Goal: Information Seeking & Learning: Learn about a topic

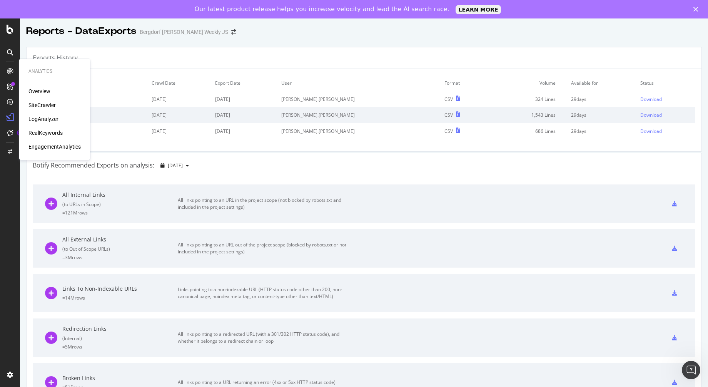
click at [38, 103] on div "SiteCrawler" at bounding box center [41, 105] width 27 height 8
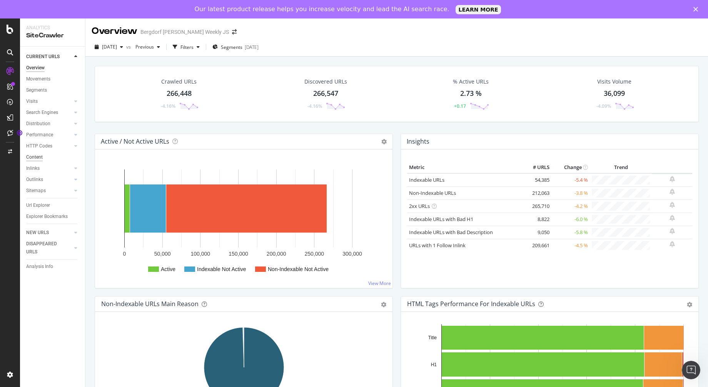
click at [31, 160] on div "Content" at bounding box center [34, 157] width 17 height 8
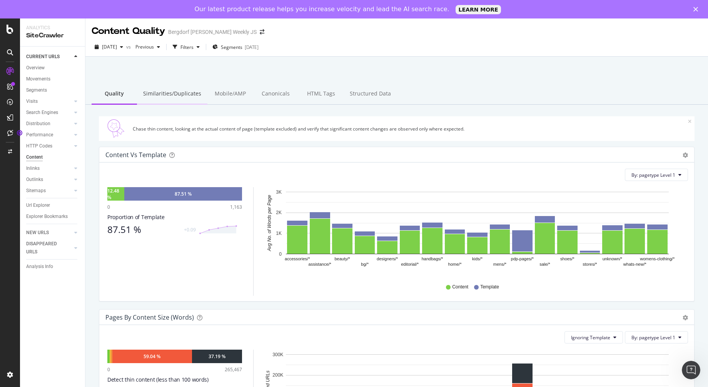
click at [176, 93] on div "Similarities/Duplicates" at bounding box center [172, 93] width 70 height 21
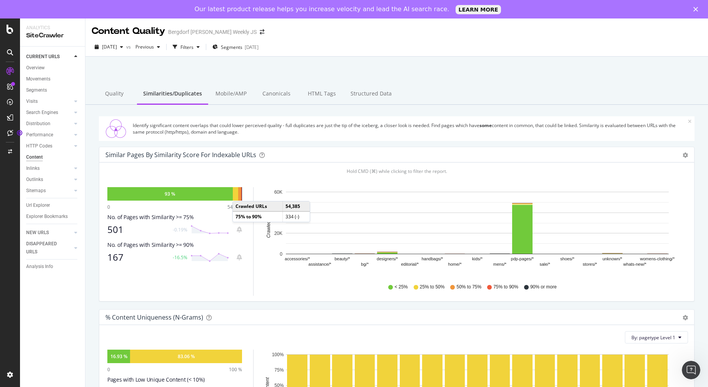
click at [241, 193] on div at bounding box center [241, 193] width 1 height 13
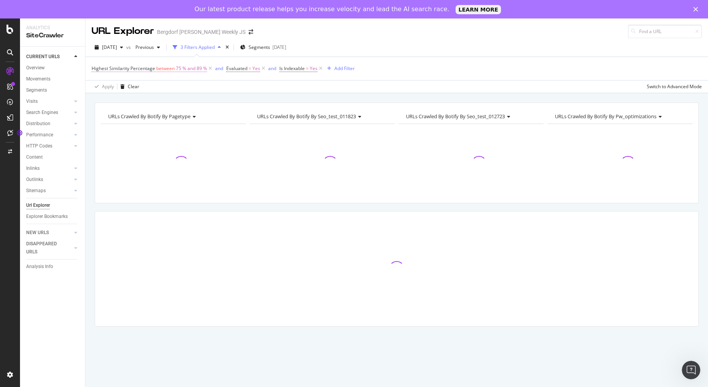
click at [174, 69] on span "Highest Similarity Percentage between 75 % and 89 %" at bounding box center [149, 68] width 115 height 7
click at [117, 97] on span "Between" at bounding box center [108, 98] width 20 height 7
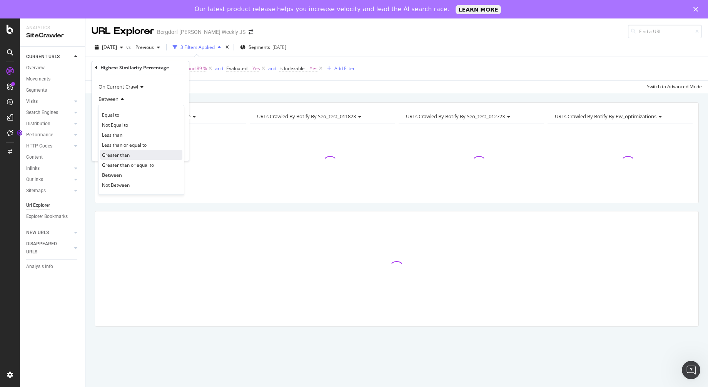
click at [124, 154] on span "Greater than" at bounding box center [116, 155] width 28 height 7
click at [122, 117] on input "number" at bounding box center [140, 113] width 85 height 12
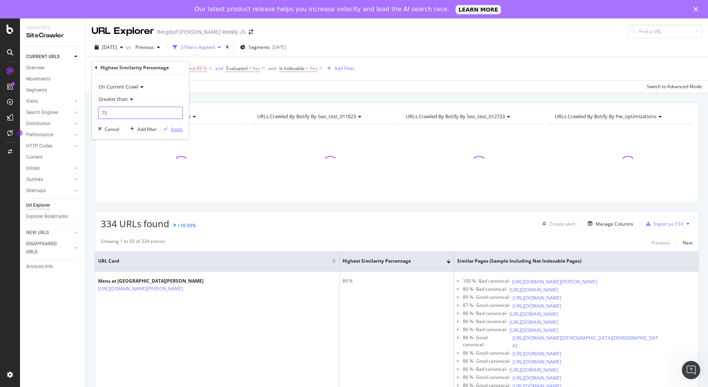
type input "75"
click at [173, 129] on div "Apply" at bounding box center [177, 129] width 12 height 7
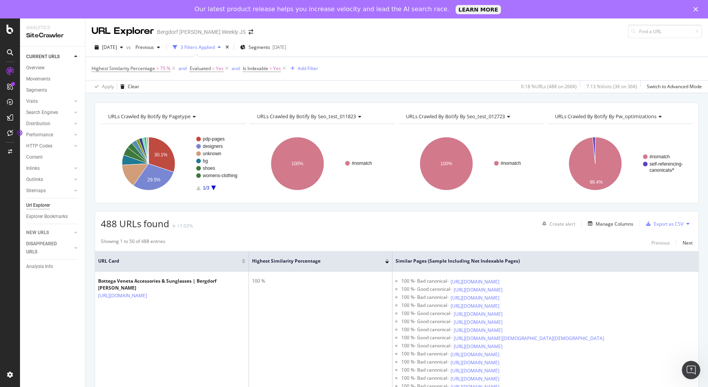
click at [244, 259] on div at bounding box center [244, 260] width 4 height 2
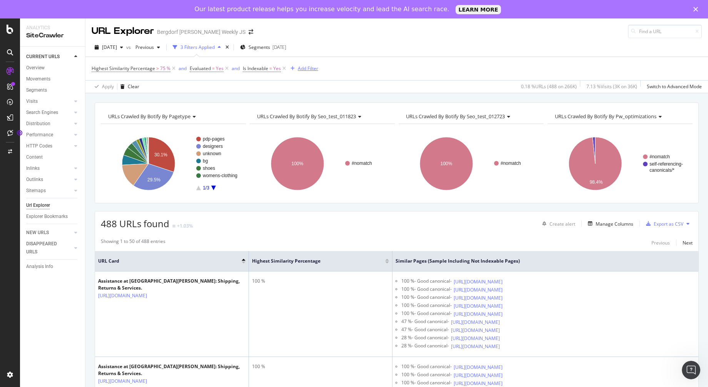
click at [310, 71] on div "Add Filter" at bounding box center [308, 68] width 20 height 7
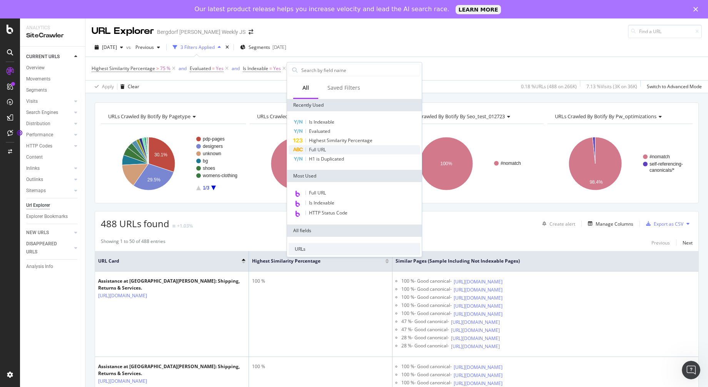
click at [320, 152] on span "Full URL" at bounding box center [317, 149] width 17 height 7
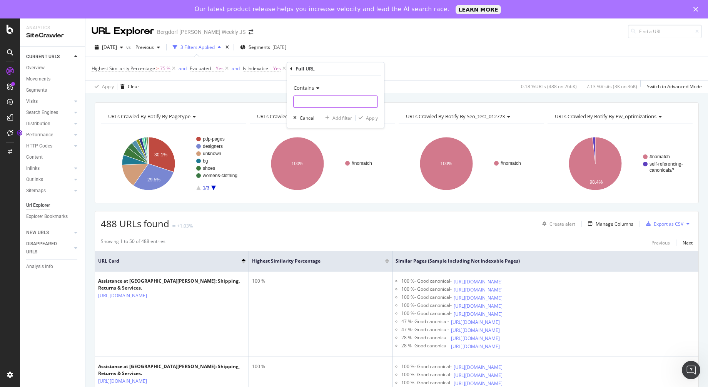
click at [326, 100] on input "text" at bounding box center [336, 101] width 84 height 12
type input "/c/"
click at [373, 121] on button "Apply" at bounding box center [366, 118] width 22 height 8
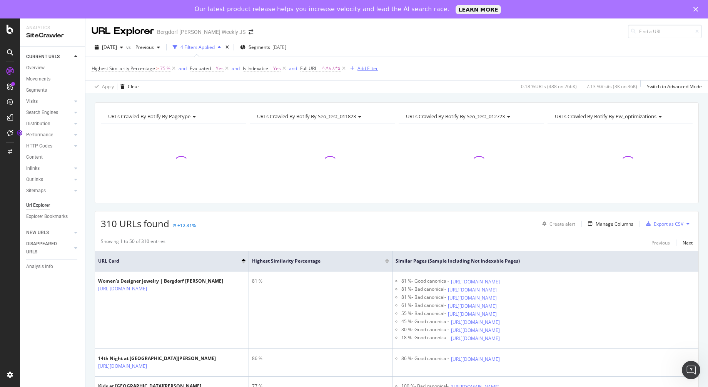
click at [364, 71] on div "Add Filter" at bounding box center [367, 68] width 20 height 7
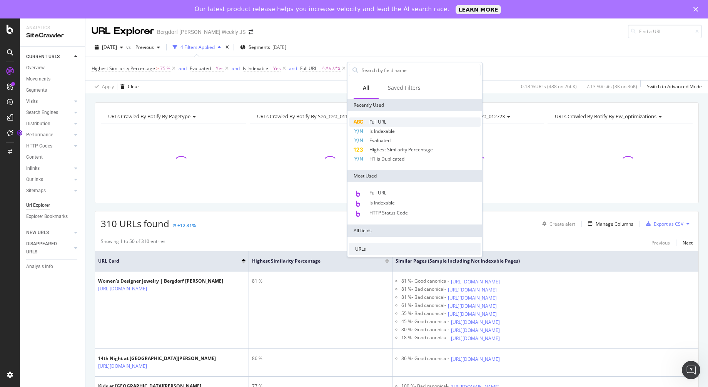
click at [385, 117] on div "Full URL" at bounding box center [415, 121] width 132 height 9
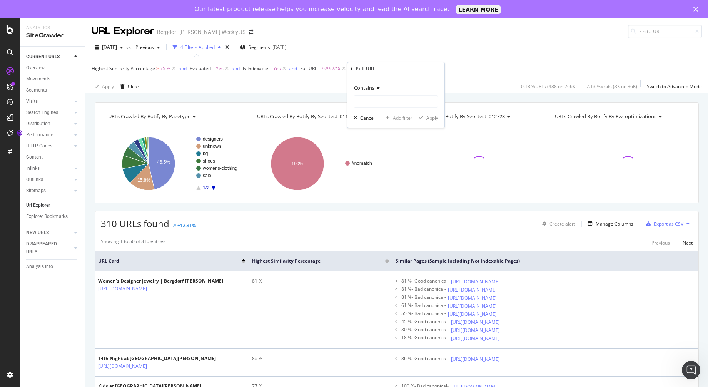
click at [369, 87] on span "Contains" at bounding box center [364, 87] width 20 height 7
click at [380, 173] on span "Doesn't contain" at bounding box center [373, 173] width 33 height 7
click at [384, 105] on input "text" at bounding box center [396, 101] width 84 height 12
type input "page="
click at [425, 116] on div "button" at bounding box center [421, 117] width 10 height 5
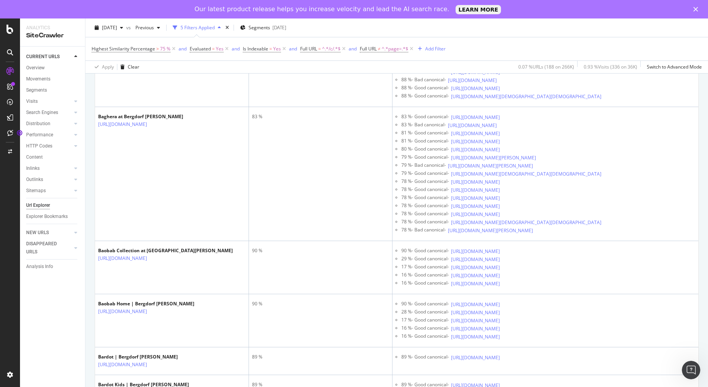
scroll to position [2634, 0]
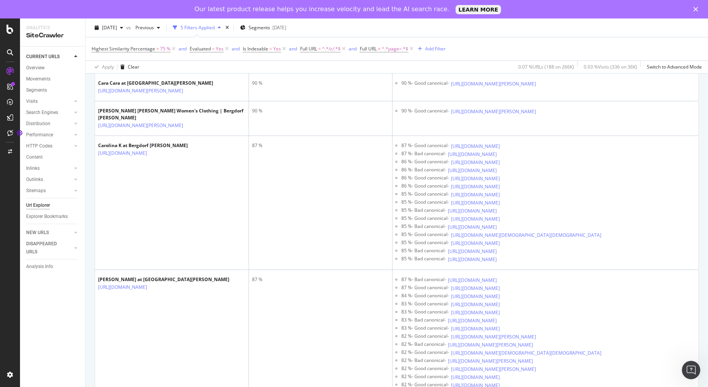
scroll to position [3489, 0]
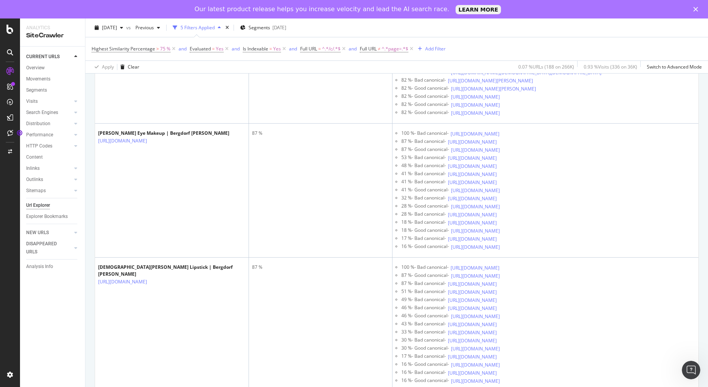
scroll to position [3693, 0]
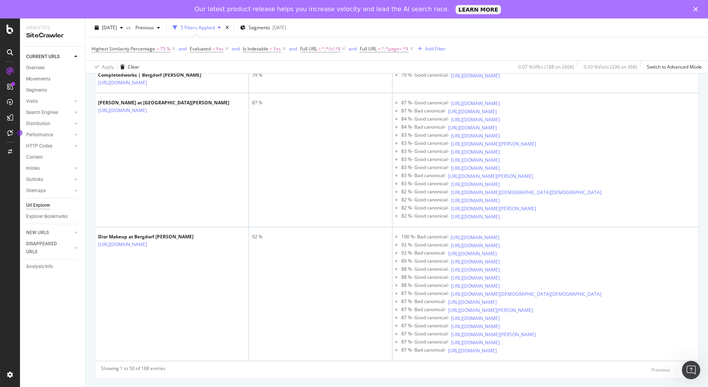
scroll to position [4449, 0]
click at [155, 2] on icon at bounding box center [152, -1] width 5 height 5
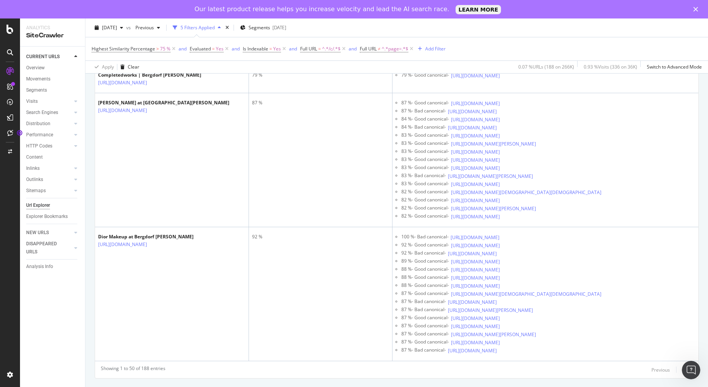
click at [685, 373] on div "Next" at bounding box center [687, 369] width 10 height 7
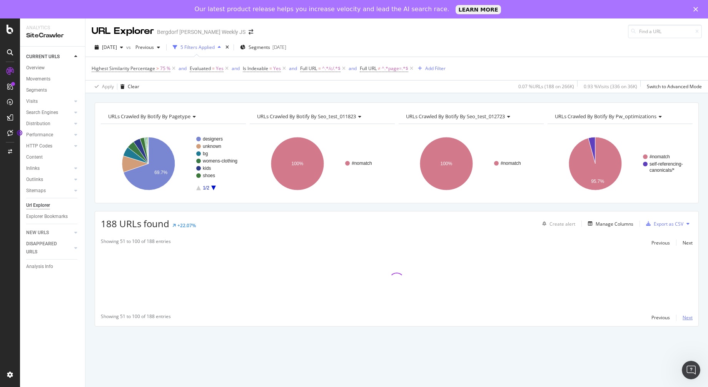
scroll to position [0, 0]
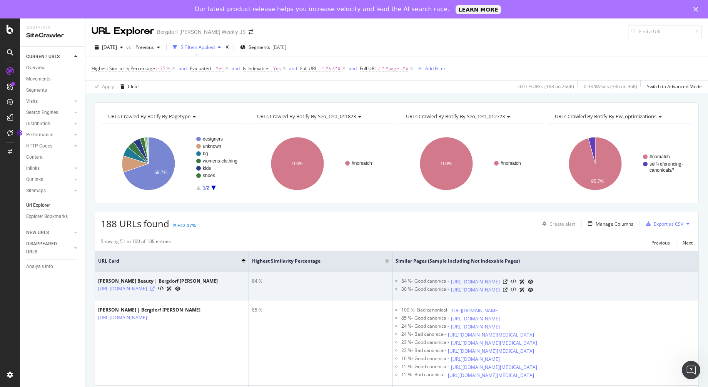
click at [155, 291] on icon at bounding box center [152, 288] width 5 height 5
click at [507, 284] on icon at bounding box center [505, 281] width 5 height 5
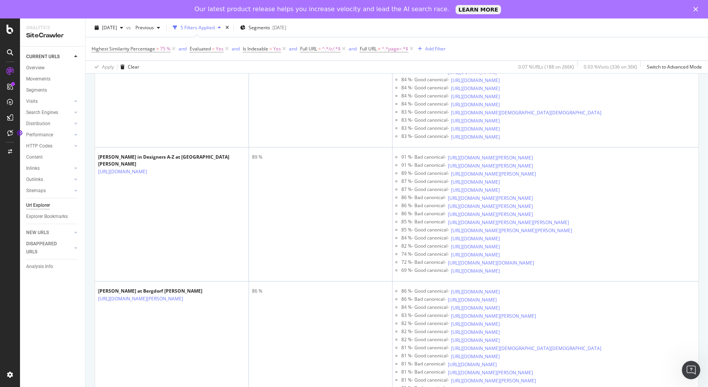
scroll to position [1361, 0]
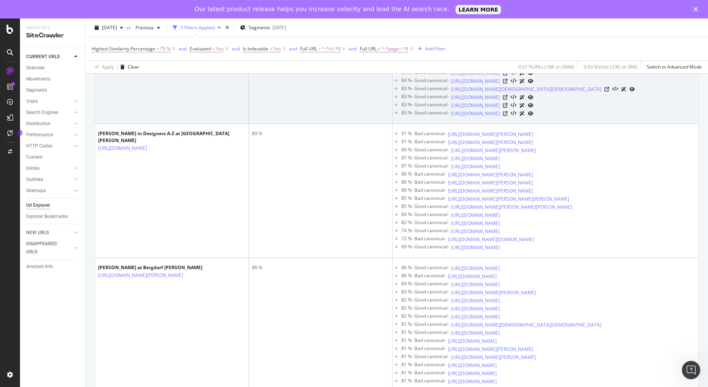
click at [504, 3] on icon at bounding box center [502, 0] width 5 height 5
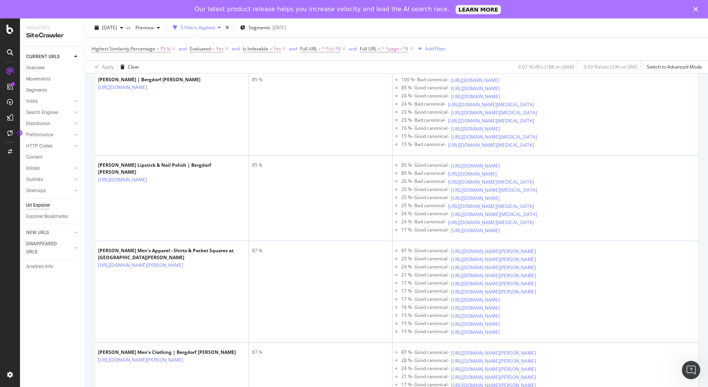
scroll to position [0, 0]
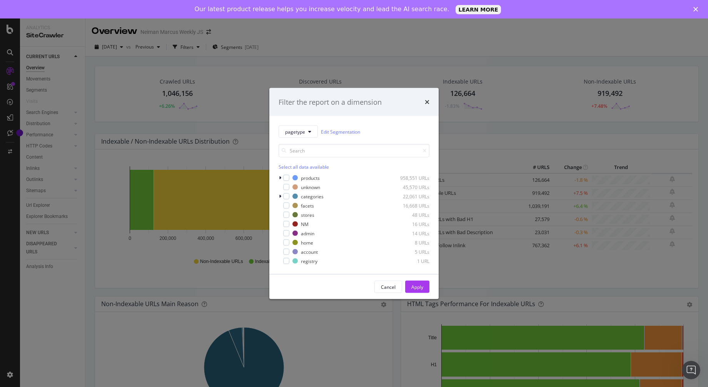
click at [430, 102] on div "Filter the report on a dimension" at bounding box center [353, 102] width 169 height 28
click at [425, 102] on icon "times" at bounding box center [427, 102] width 5 height 6
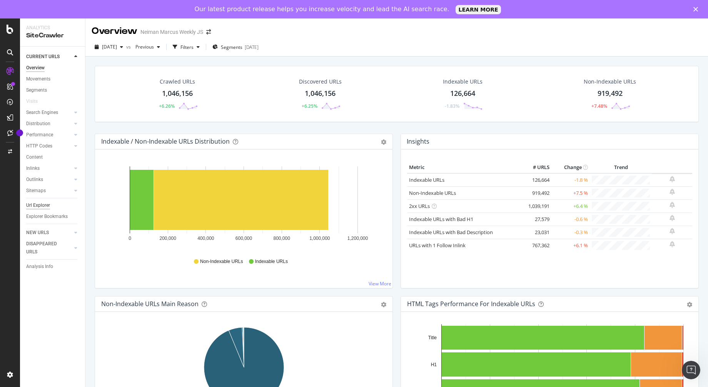
click at [47, 203] on div "Url Explorer" at bounding box center [38, 205] width 24 height 8
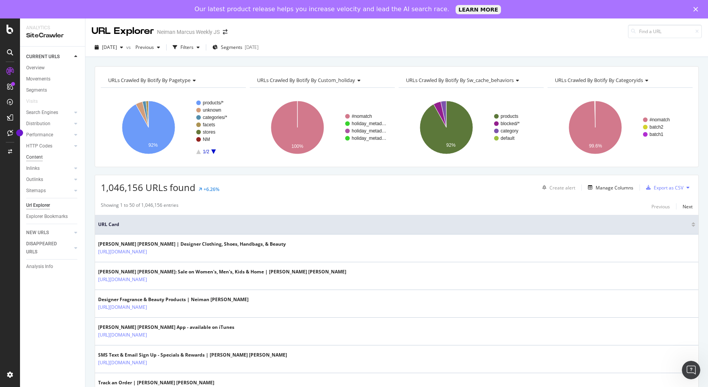
click at [37, 156] on div "Content" at bounding box center [34, 157] width 17 height 8
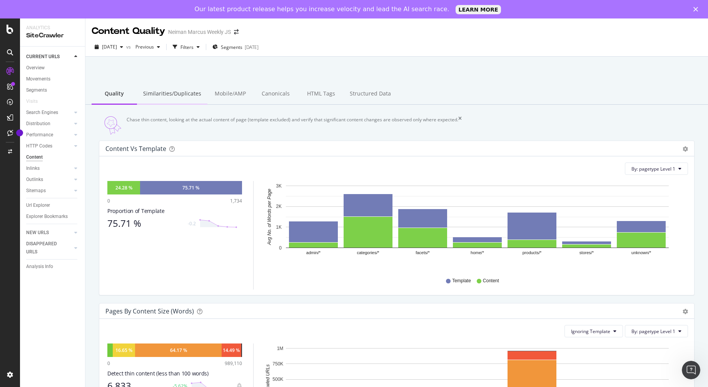
click at [181, 95] on div "Similarities/Duplicates" at bounding box center [172, 93] width 70 height 21
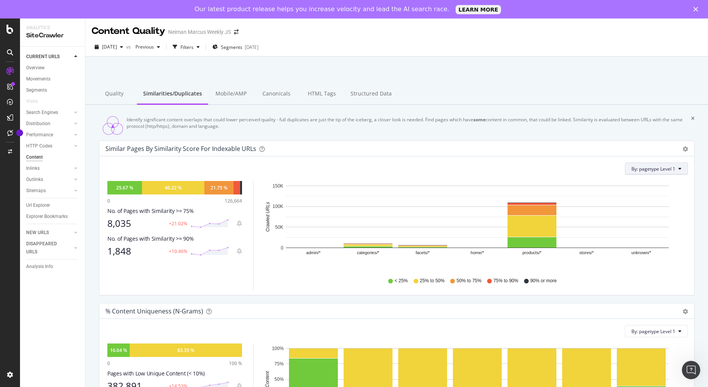
click at [681, 171] on icon at bounding box center [679, 168] width 3 height 5
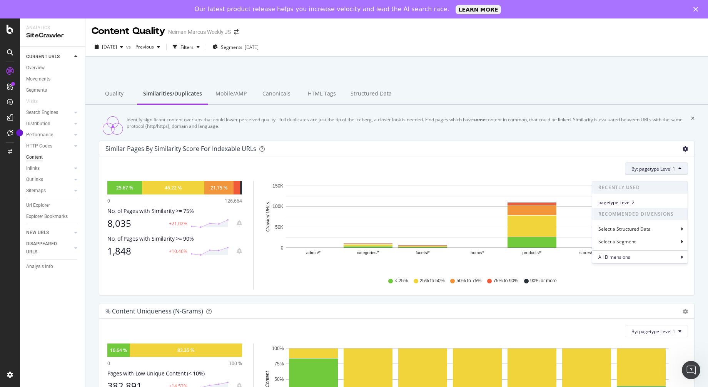
click at [684, 152] on icon "gear" at bounding box center [684, 148] width 5 height 5
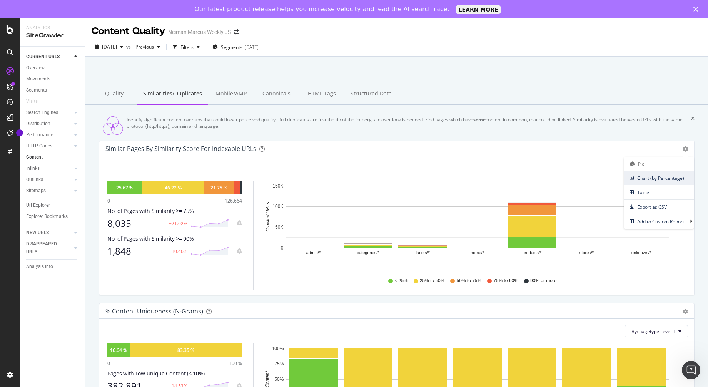
click at [653, 183] on span "Chart (by Percentage)" at bounding box center [659, 178] width 70 height 10
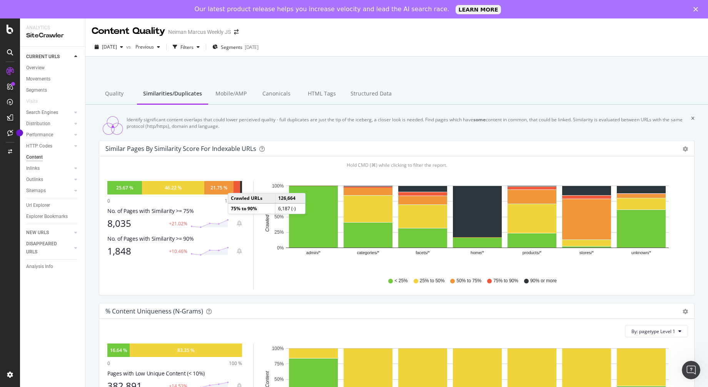
click at [235, 191] on div at bounding box center [237, 187] width 7 height 13
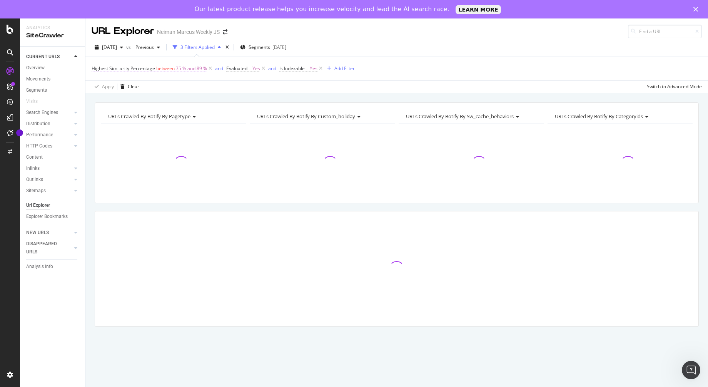
click at [156, 68] on span "between" at bounding box center [165, 68] width 18 height 7
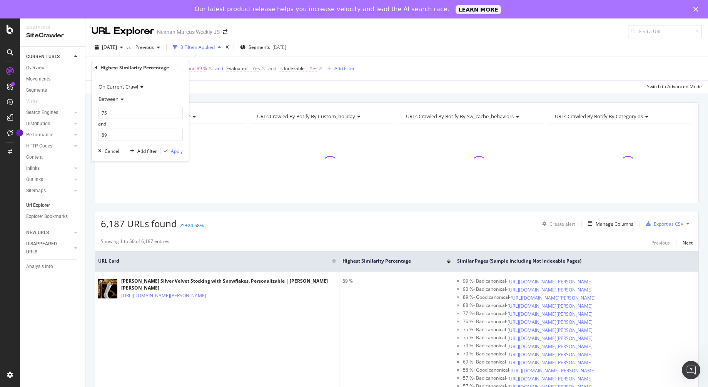
click at [117, 99] on span "Between" at bounding box center [108, 98] width 20 height 7
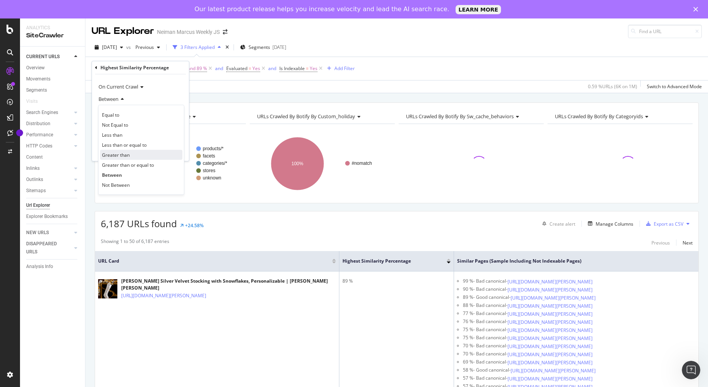
click at [124, 156] on span "Greater than" at bounding box center [116, 155] width 28 height 7
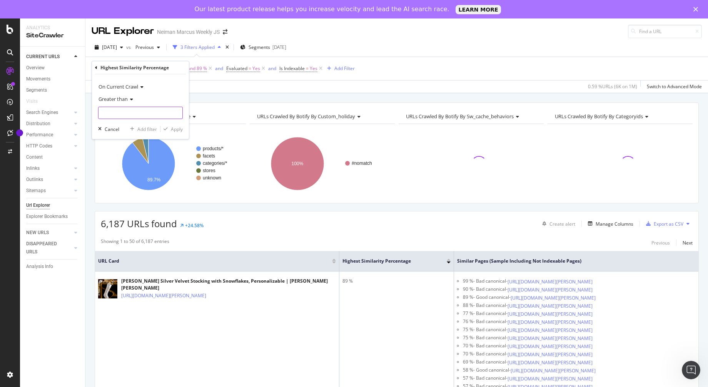
click at [122, 115] on input "number" at bounding box center [140, 113] width 85 height 12
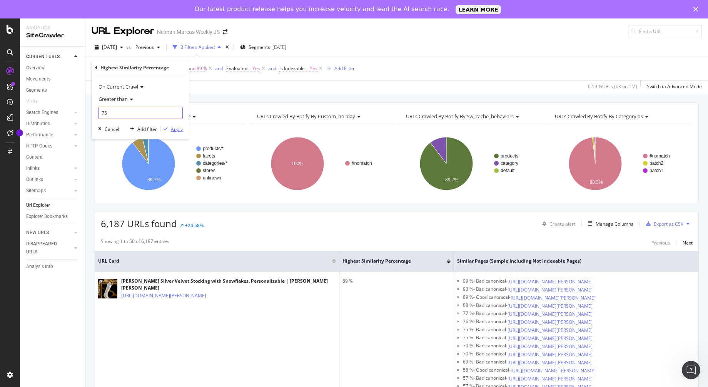
type input "75"
click at [179, 128] on div "Apply" at bounding box center [177, 129] width 12 height 7
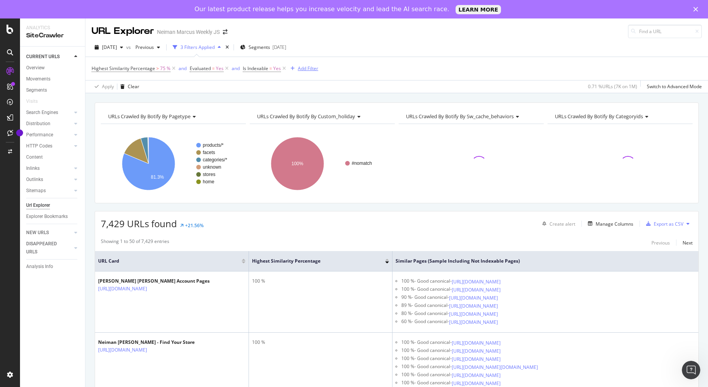
click at [312, 69] on div "Add Filter" at bounding box center [308, 68] width 20 height 7
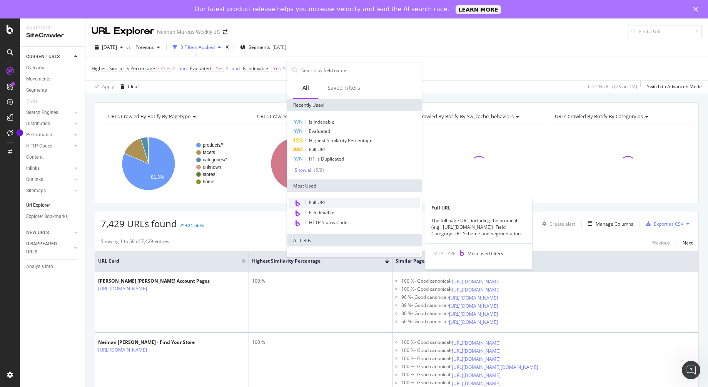
click at [324, 204] on span "Full URL" at bounding box center [317, 202] width 17 height 7
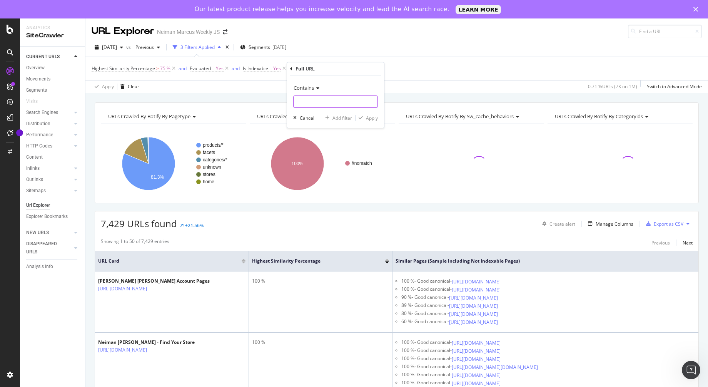
click at [336, 101] on input "text" at bounding box center [336, 101] width 84 height 12
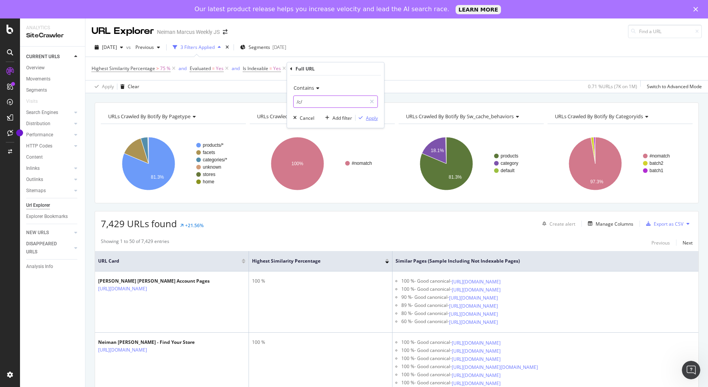
type input "/c/"
click at [367, 118] on div "Apply" at bounding box center [372, 118] width 12 height 7
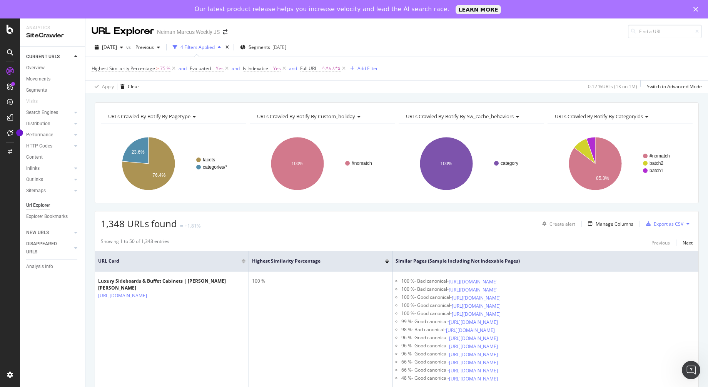
click at [243, 259] on div at bounding box center [244, 260] width 4 height 2
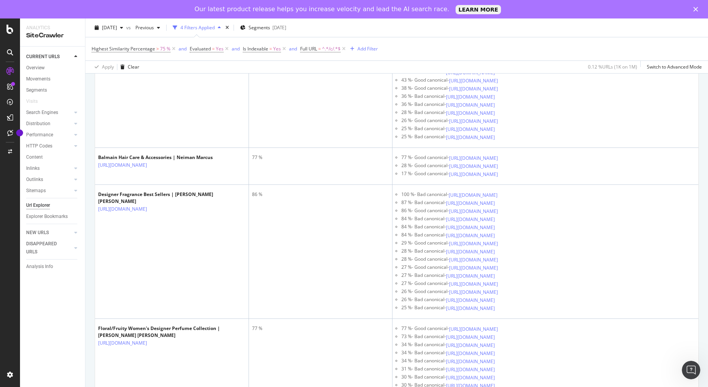
scroll to position [741, 0]
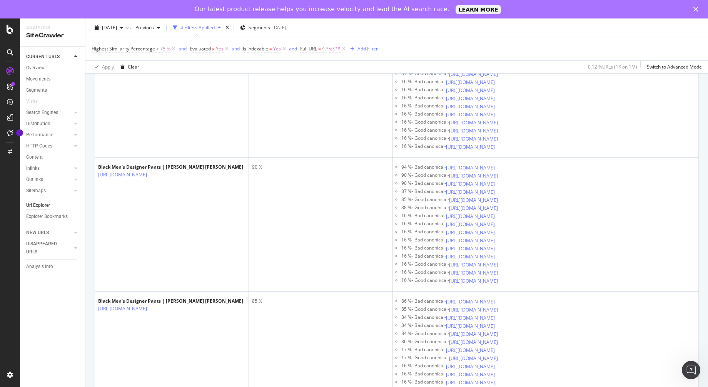
scroll to position [3286, 0]
drag, startPoint x: 213, startPoint y: 214, endPoint x: 98, endPoint y: 208, distance: 115.6
copy link "[URL][DOMAIN_NAME][PERSON_NAME][PERSON_NAME]"
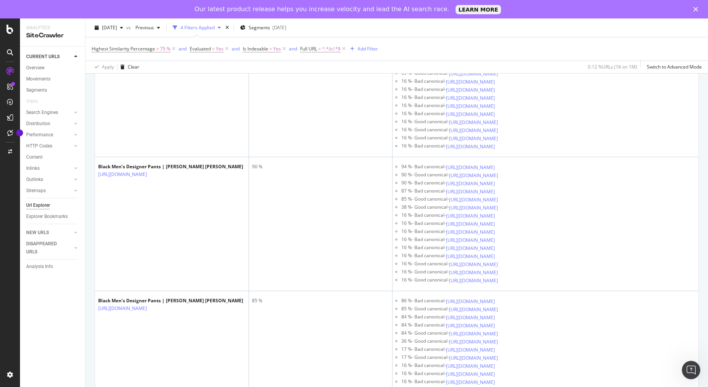
drag, startPoint x: 452, startPoint y: 192, endPoint x: 460, endPoint y: 199, distance: 11.5
copy link "[URL][DOMAIN_NAME][PERSON_NAME]"
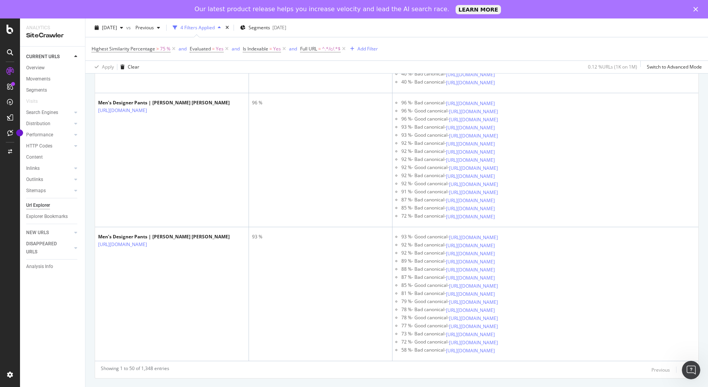
scroll to position [4974, 0]
click at [366, 49] on div "Add Filter" at bounding box center [367, 48] width 20 height 7
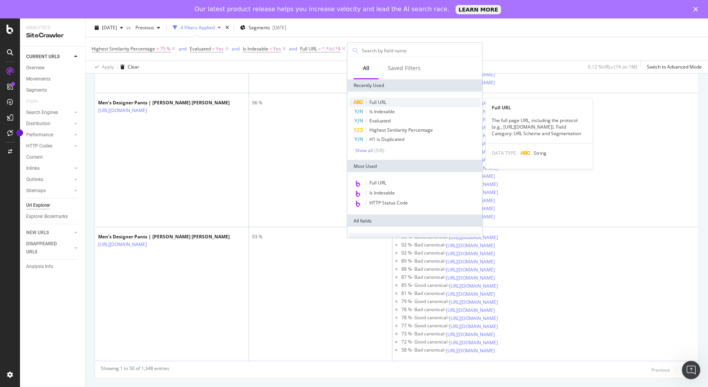
click at [380, 99] on span "Full URL" at bounding box center [377, 102] width 17 height 7
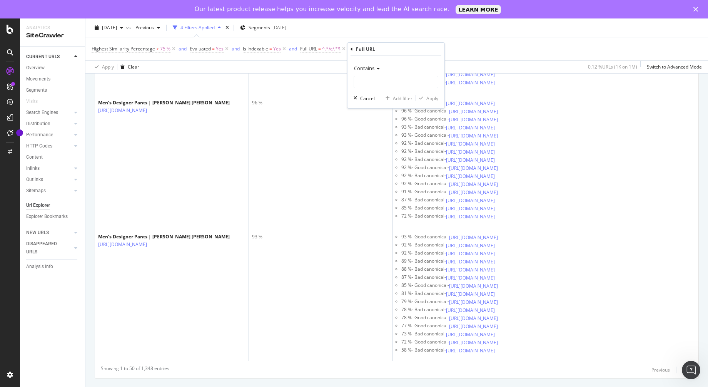
click at [371, 67] on span "Contains" at bounding box center [364, 68] width 20 height 7
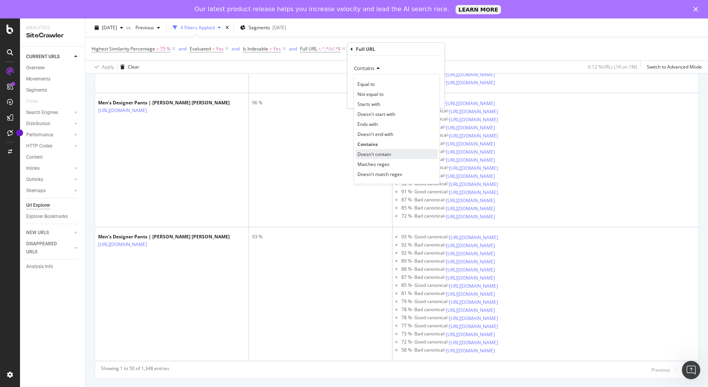
click at [388, 154] on span "Doesn't contain" at bounding box center [373, 154] width 33 height 7
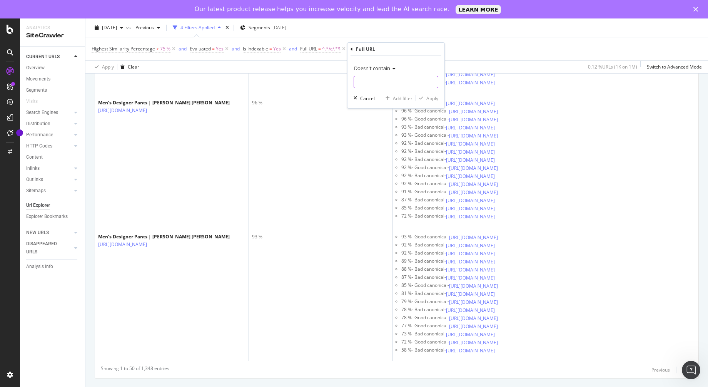
click at [380, 83] on input "text" at bounding box center [396, 82] width 84 height 12
type input "color="
click at [437, 98] on div "Apply" at bounding box center [432, 98] width 12 height 7
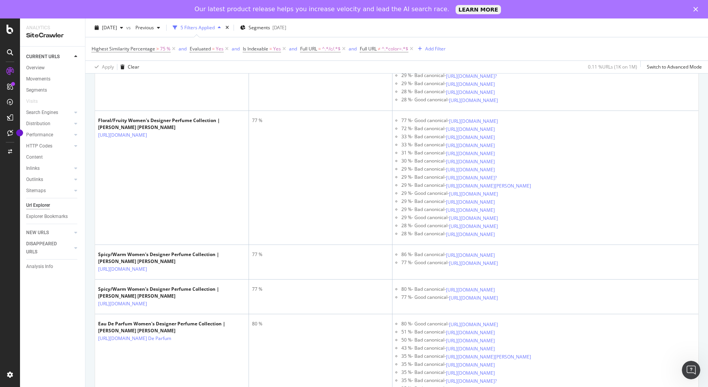
scroll to position [966, 0]
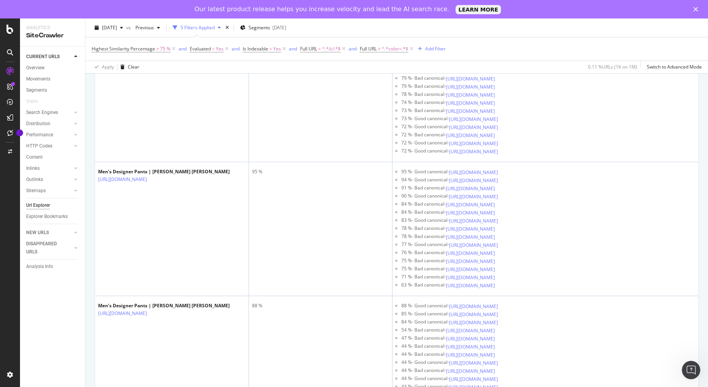
scroll to position [4002, 0]
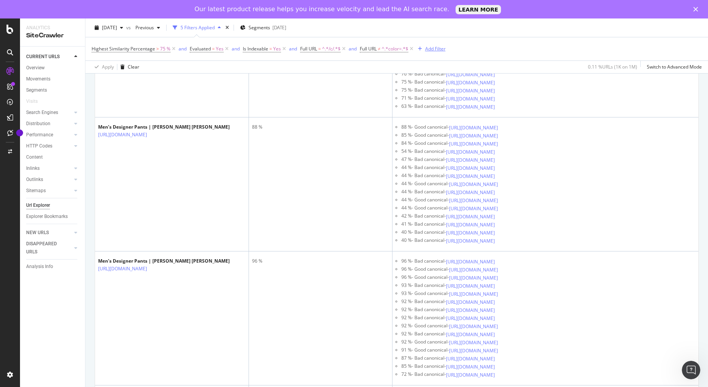
click at [437, 50] on div "Add Filter" at bounding box center [435, 48] width 20 height 7
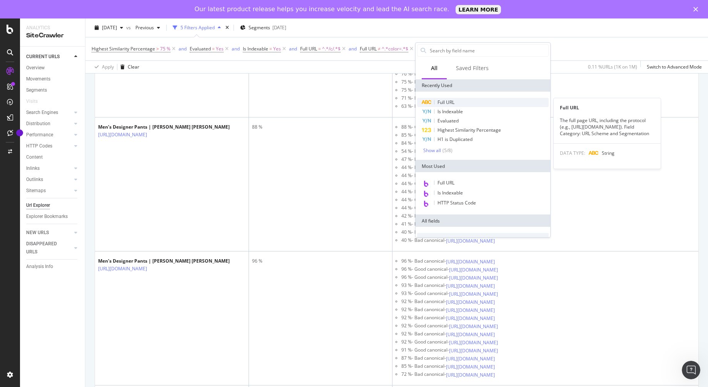
click at [462, 100] on div "Full URL" at bounding box center [483, 102] width 132 height 9
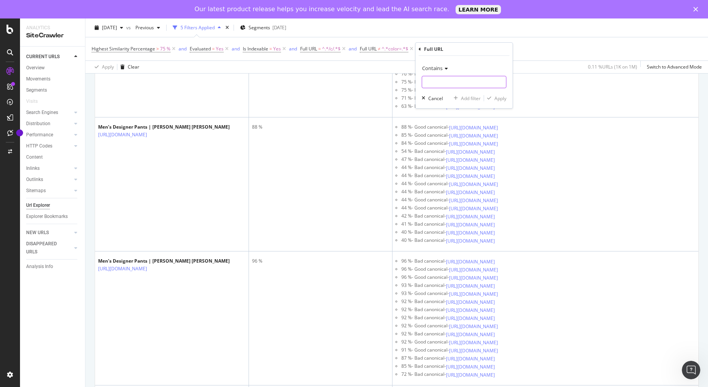
click at [450, 79] on input "text" at bounding box center [464, 82] width 84 height 12
type input "page="
drag, startPoint x: 497, startPoint y: 97, endPoint x: 476, endPoint y: 84, distance: 24.4
click at [497, 97] on div "Apply" at bounding box center [500, 98] width 12 height 7
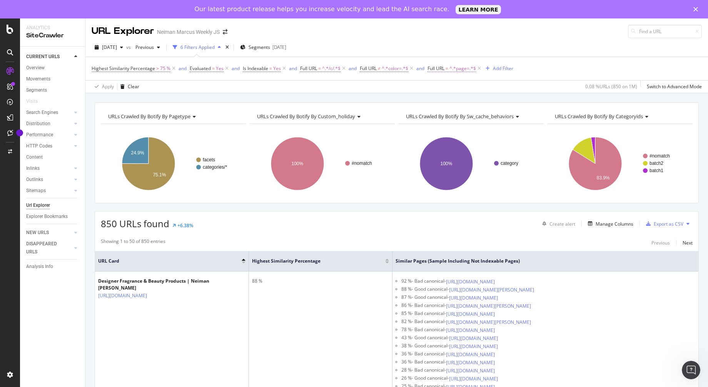
click at [463, 67] on span "^.*page=.*$" at bounding box center [462, 68] width 27 height 11
click at [457, 85] on icon at bounding box center [457, 87] width 5 height 5
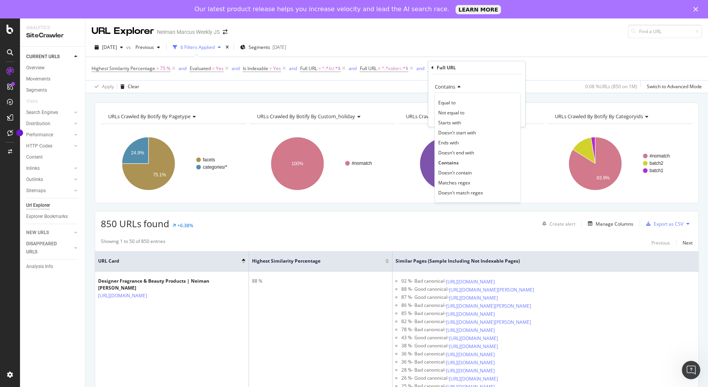
click at [462, 171] on span "Doesn't contain" at bounding box center [454, 172] width 33 height 7
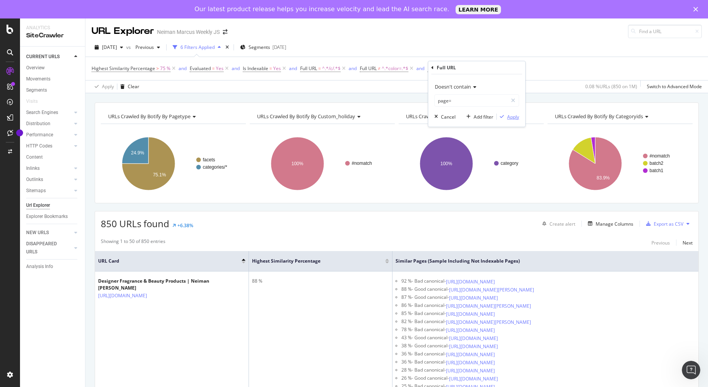
click at [513, 117] on div "Apply" at bounding box center [513, 116] width 12 height 7
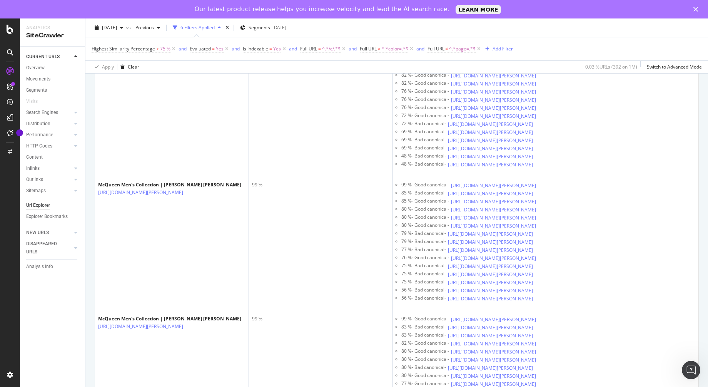
scroll to position [4404, 0]
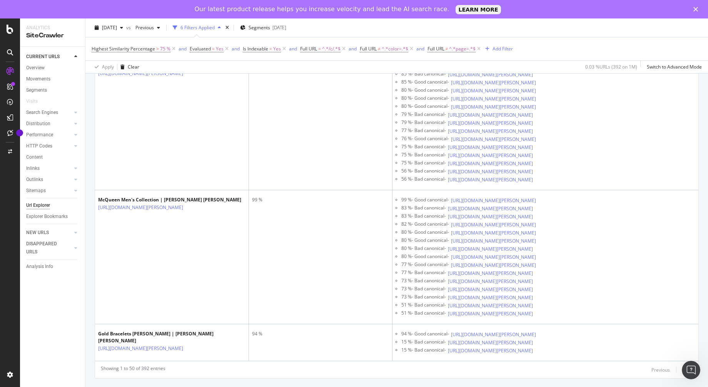
scroll to position [4793, 0]
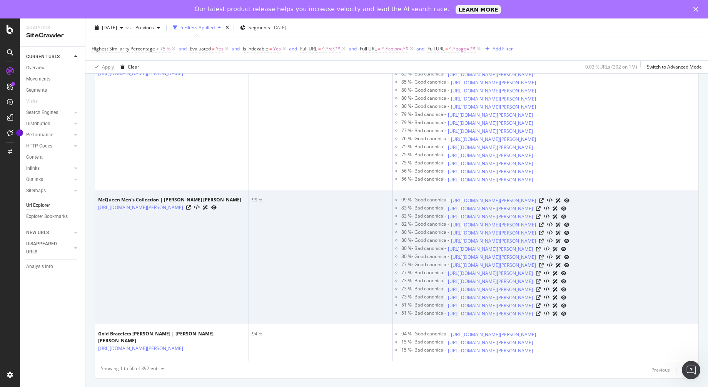
scroll to position [7161, 0]
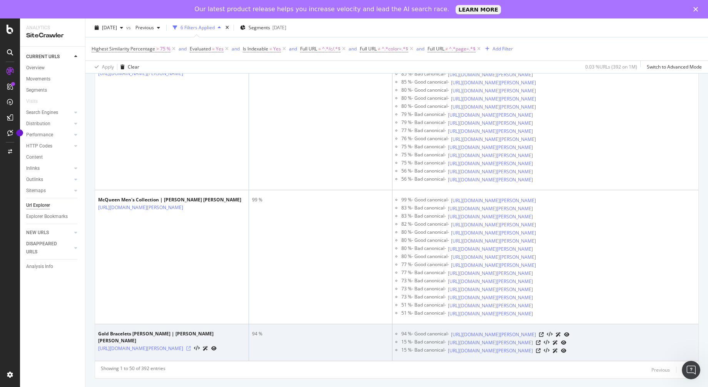
click at [191, 346] on icon at bounding box center [188, 348] width 5 height 5
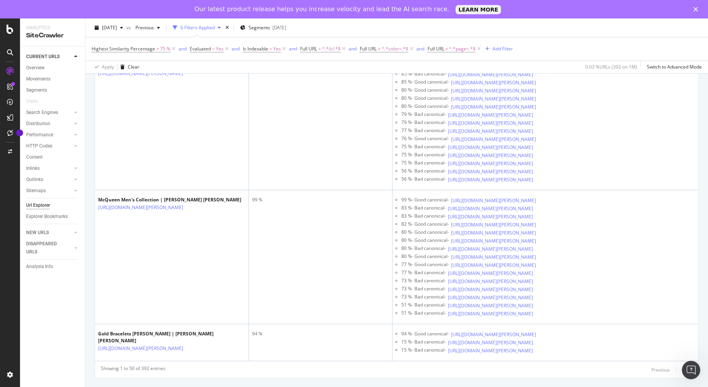
scroll to position [7149, 0]
click at [684, 373] on div "Next" at bounding box center [687, 369] width 10 height 7
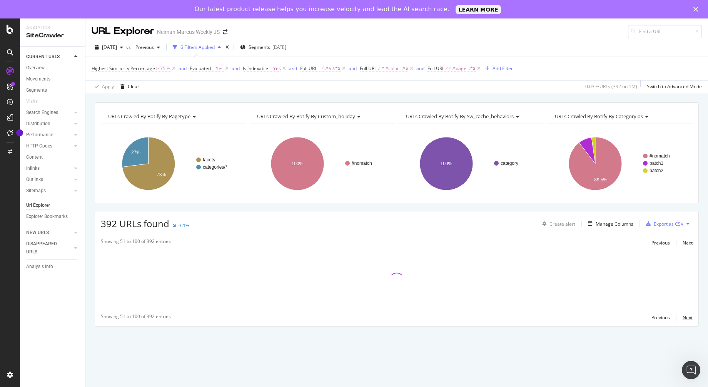
scroll to position [0, 0]
